Goal: Task Accomplishment & Management: Use online tool/utility

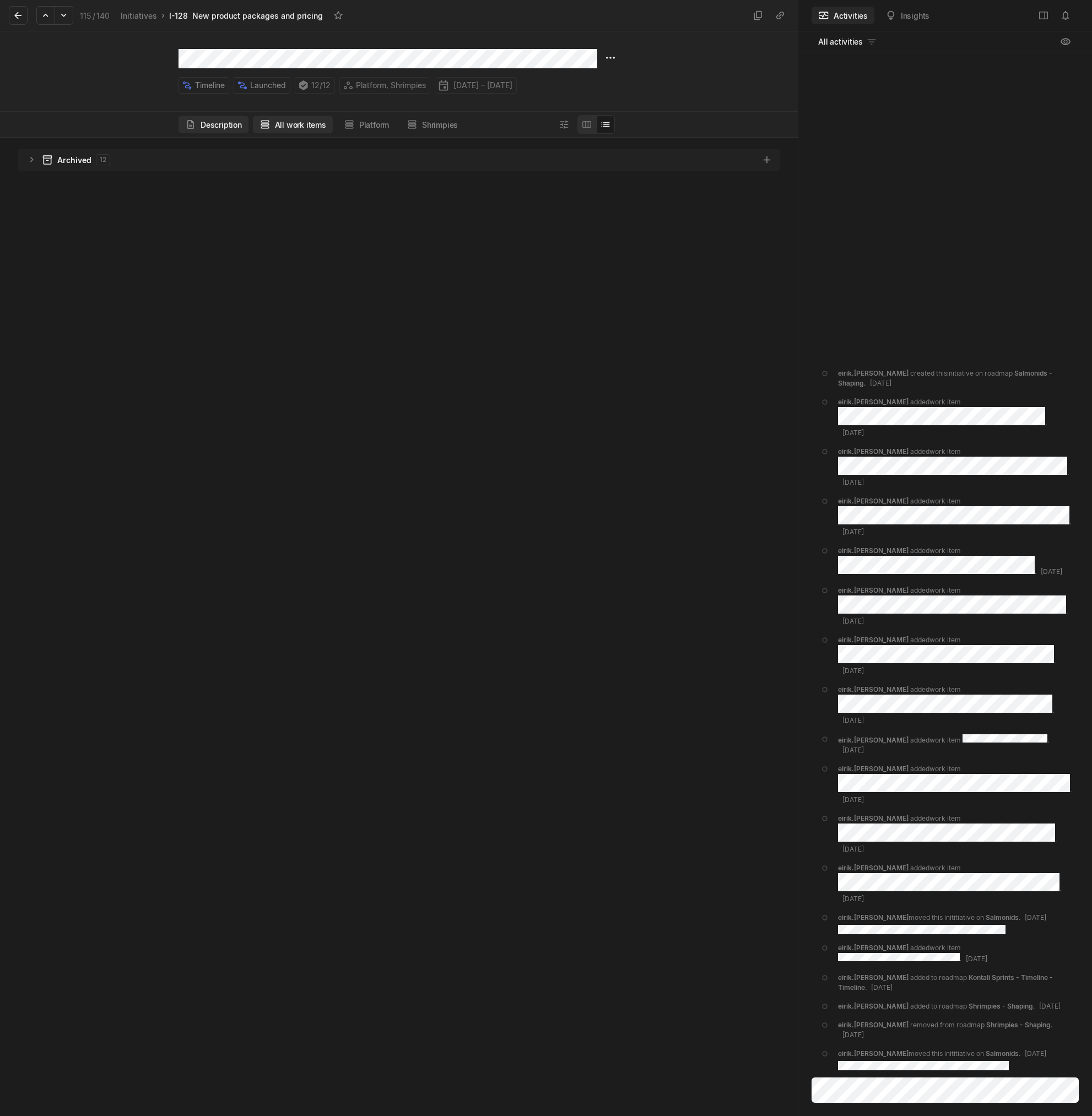
click at [222, 126] on button "Description" at bounding box center [213, 125] width 70 height 18
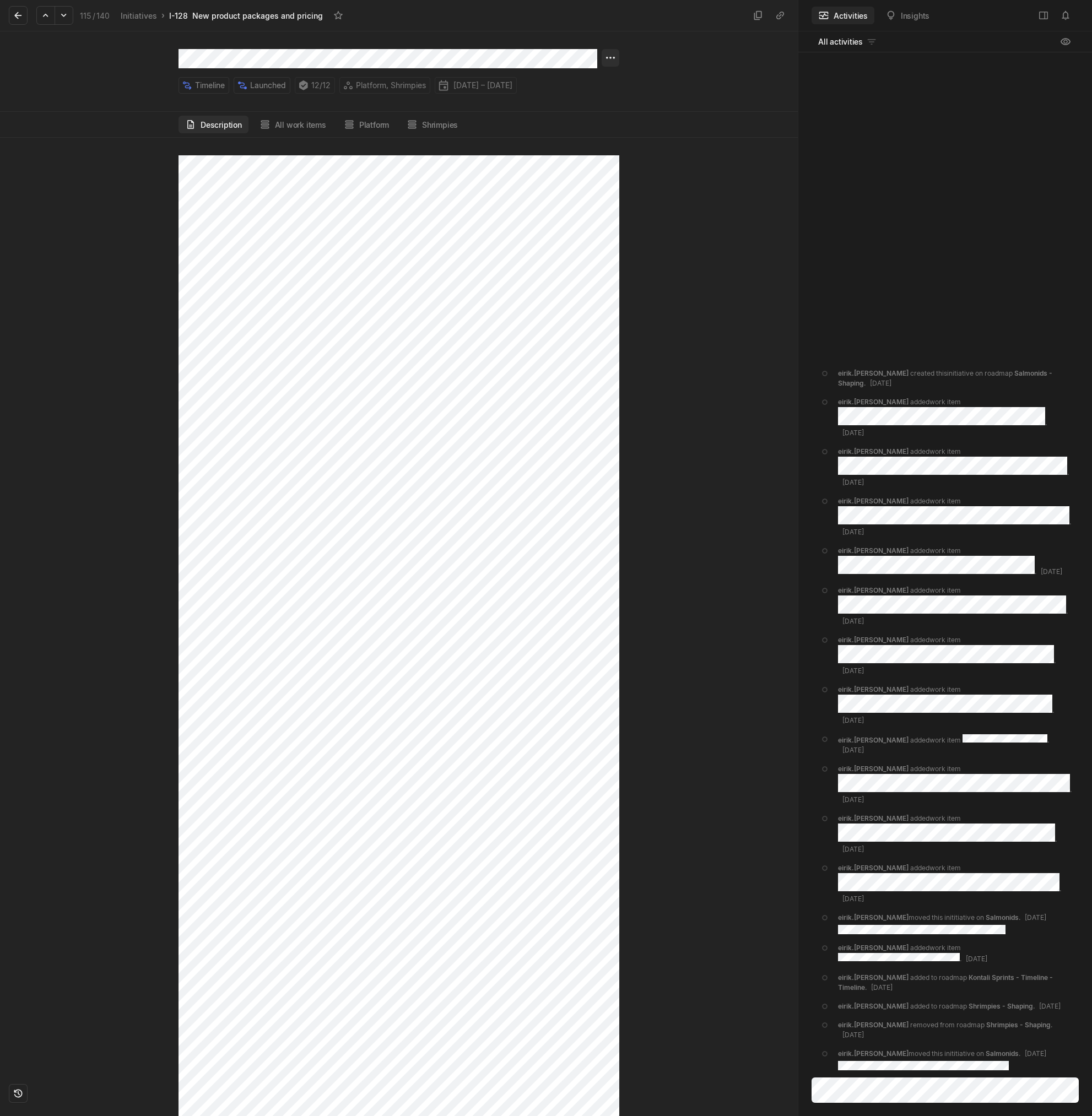
click at [615, 56] on html "Kontali Search / Updates g then u My work = Feedback g then f Roadmaps g then ⇧…" at bounding box center [546, 558] width 1092 height 1116
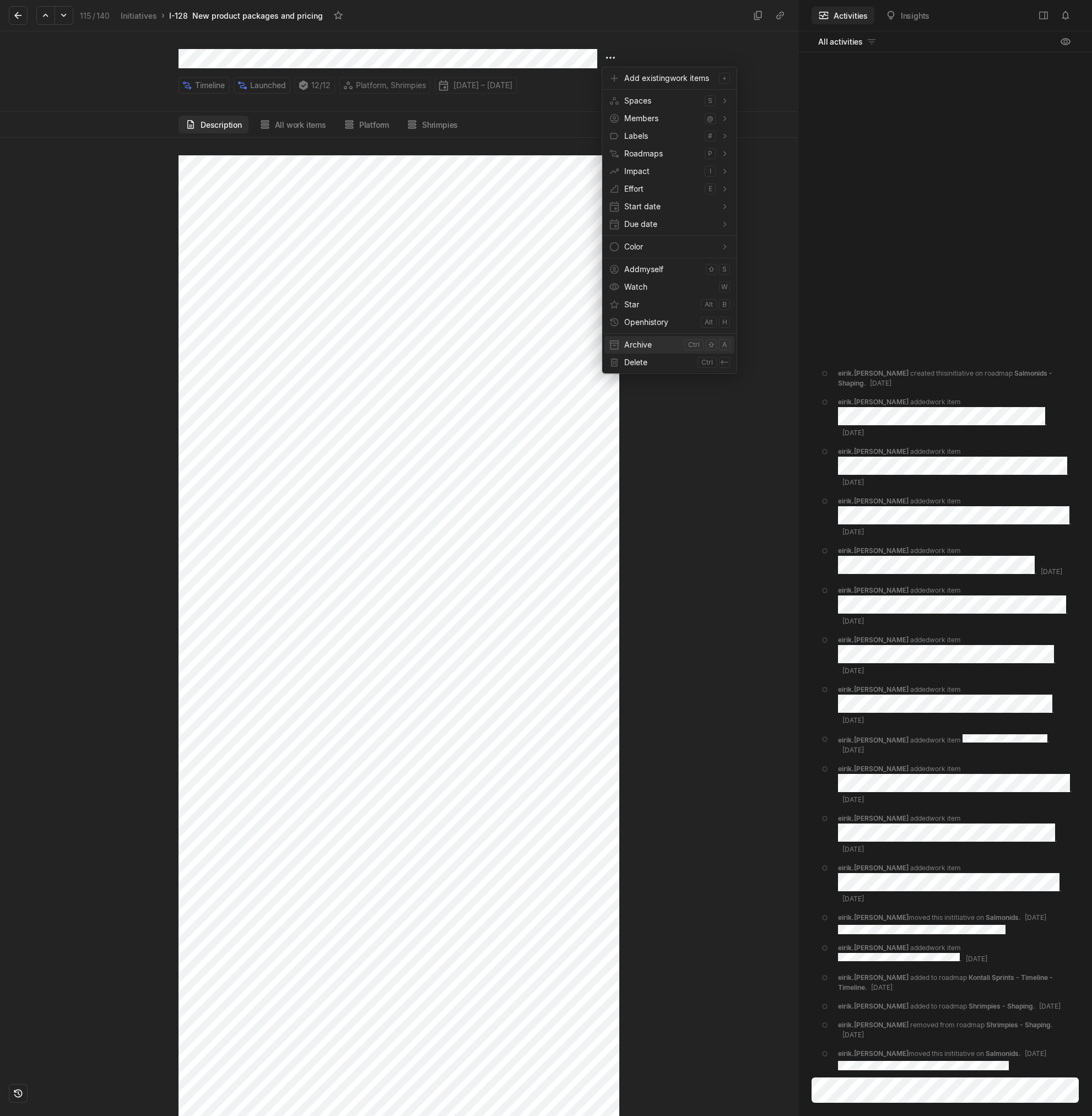
click at [672, 346] on span "Archive" at bounding box center [652, 345] width 56 height 18
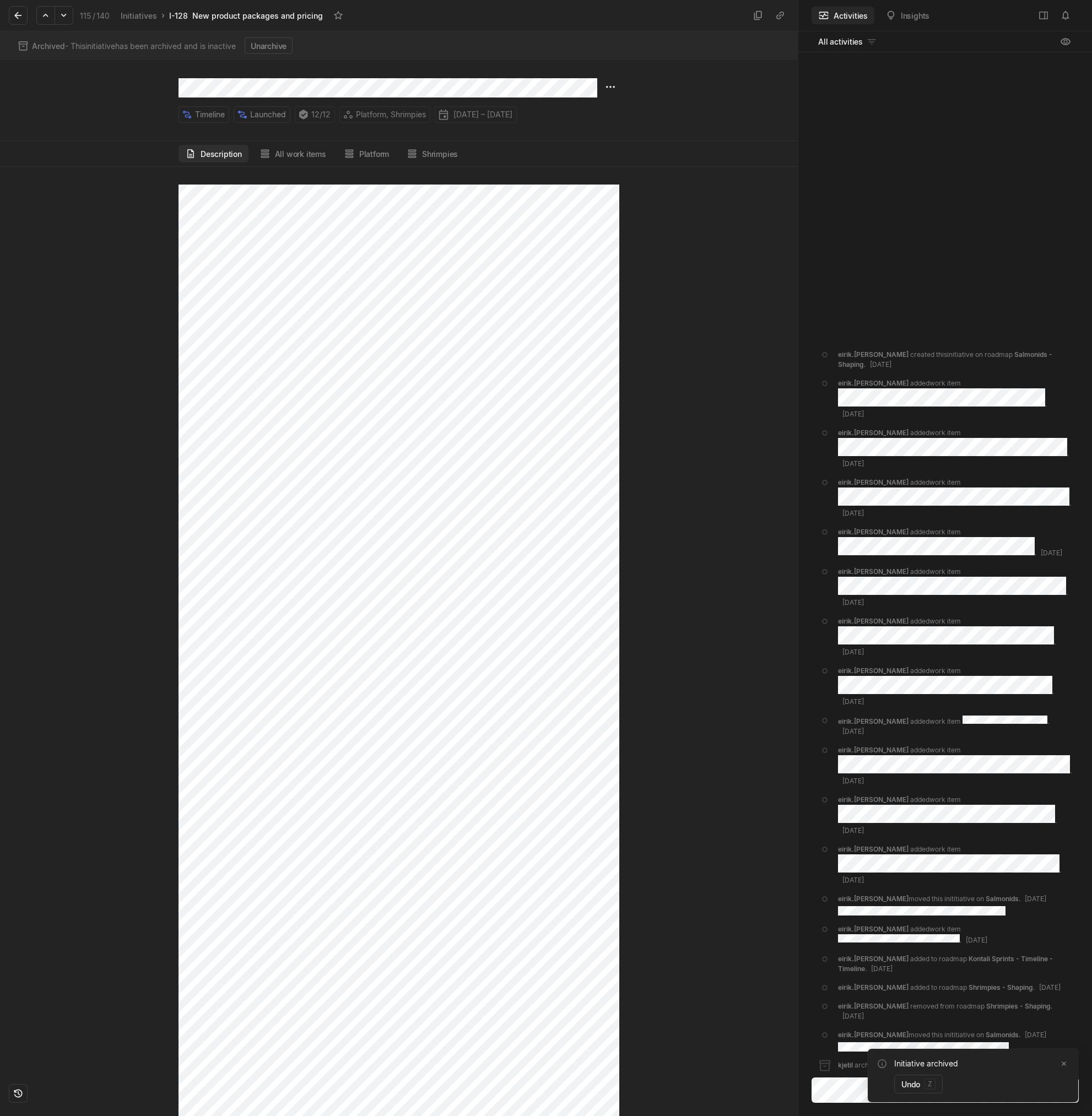
click at [101, 330] on div at bounding box center [89, 641] width 178 height 949
